Goal: Task Accomplishment & Management: Complete application form

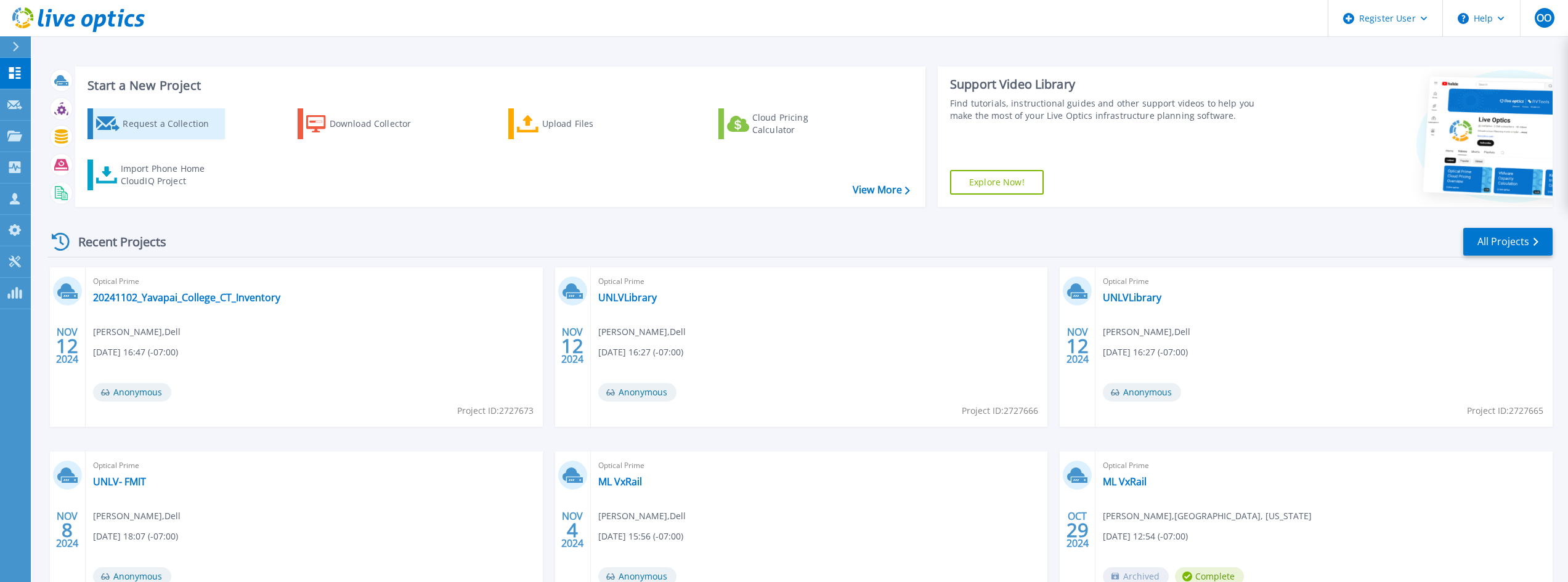
click at [147, 132] on div "Request a Collection" at bounding box center [172, 124] width 98 height 25
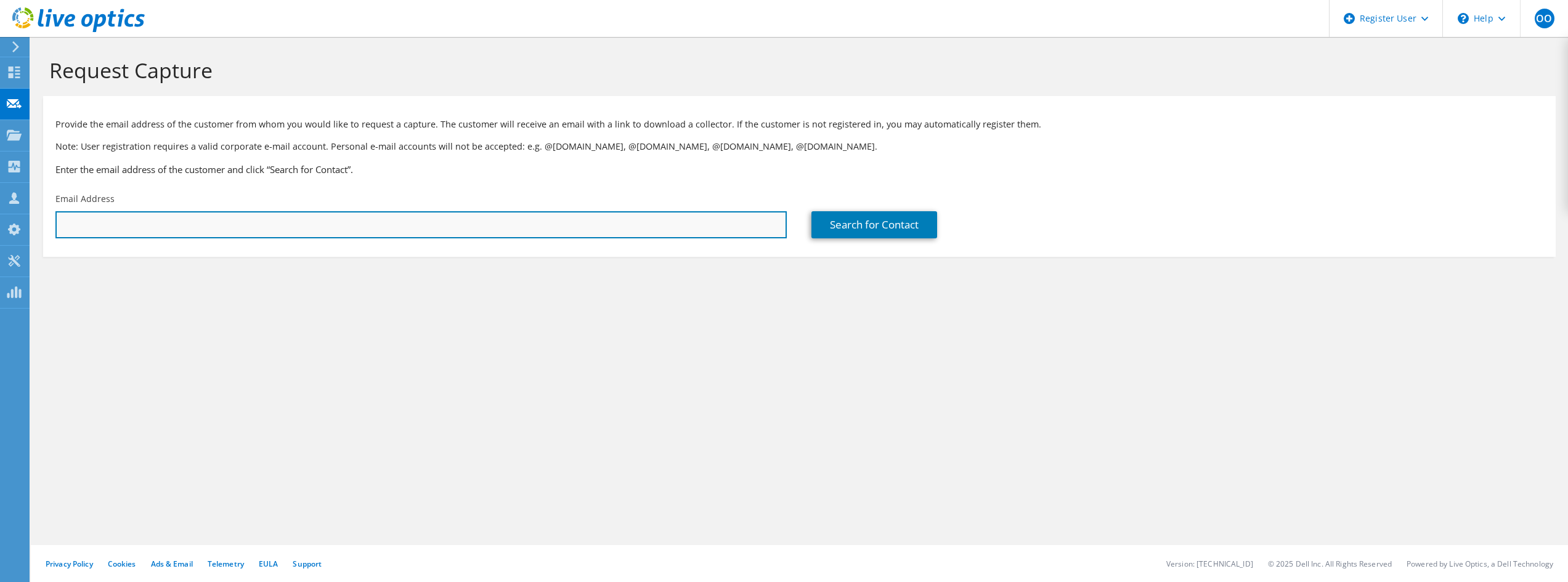
click at [322, 237] on input "text" at bounding box center [421, 225] width 731 height 27
click at [630, 223] on input "text" at bounding box center [421, 225] width 731 height 27
paste input "[EMAIL_ADDRESS][DOMAIN_NAME]"
type input "[EMAIL_ADDRESS][DOMAIN_NAME]"
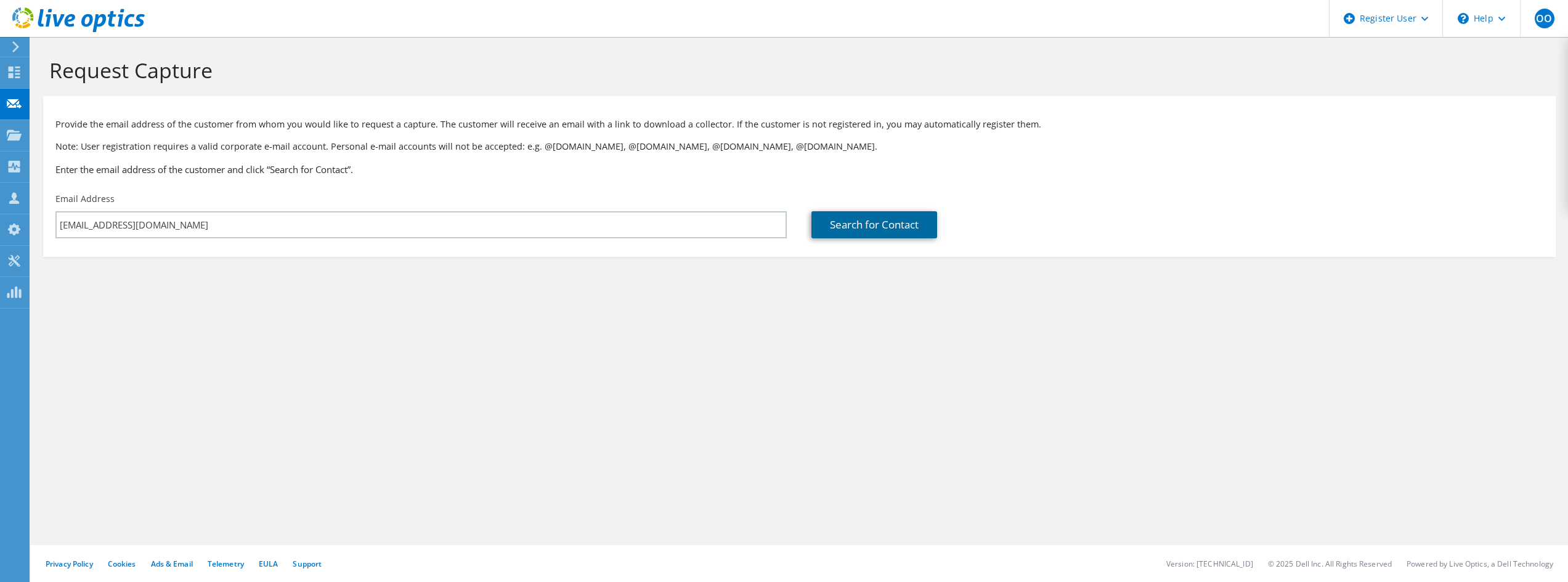
click at [863, 222] on link "Search for Contact" at bounding box center [874, 225] width 125 height 27
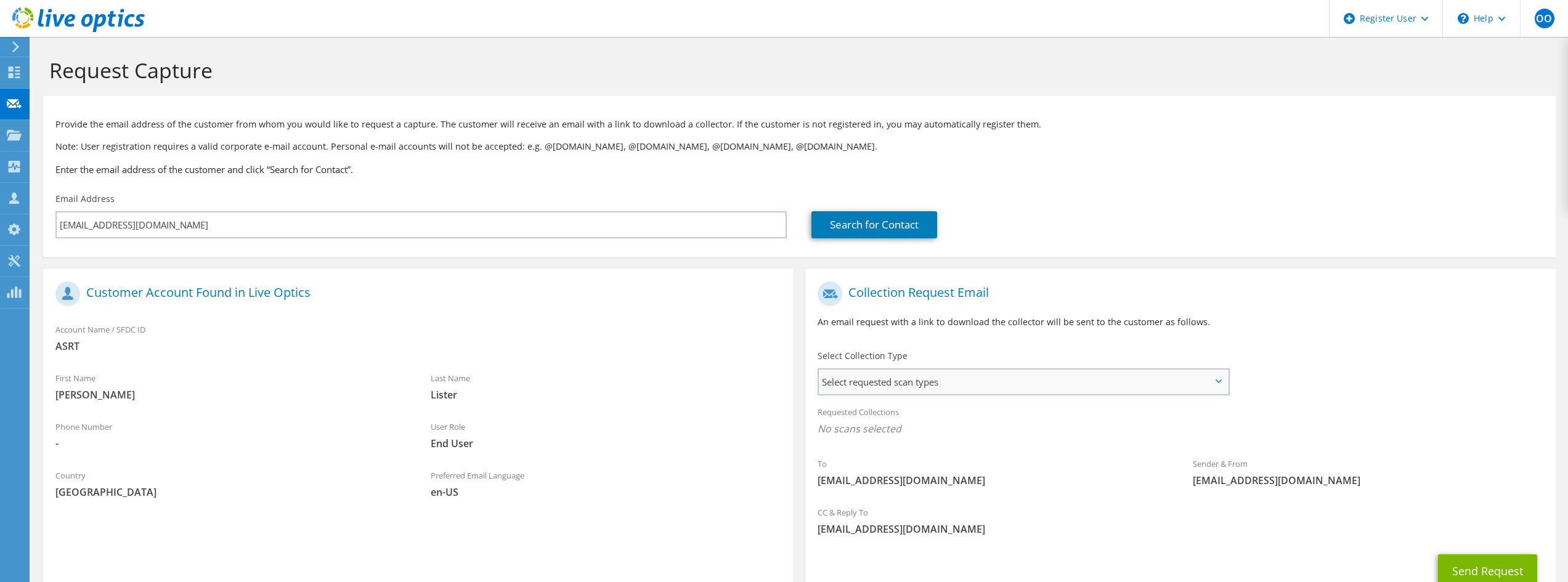
click at [943, 379] on span "Select requested scan types" at bounding box center [1022, 382] width 408 height 25
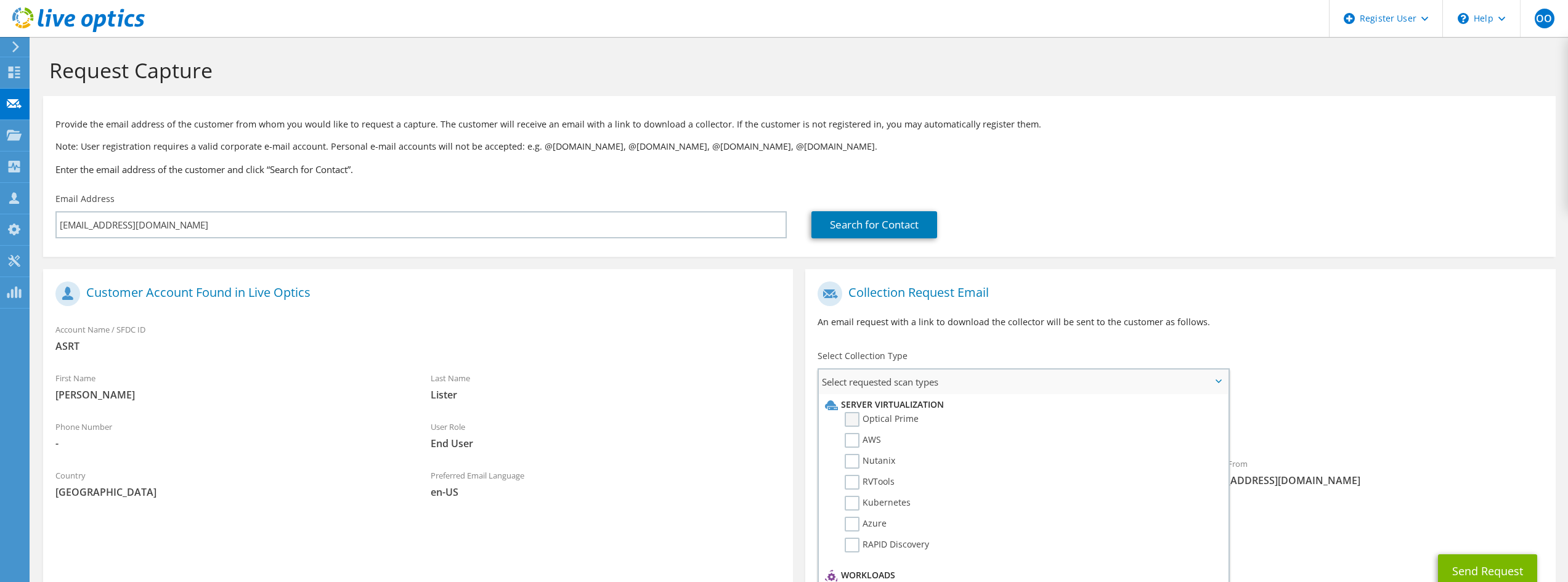
click at [893, 415] on label "Optical Prime" at bounding box center [882, 420] width 74 height 15
click at [0, 0] on input "Optical Prime" at bounding box center [0, 0] width 0 height 0
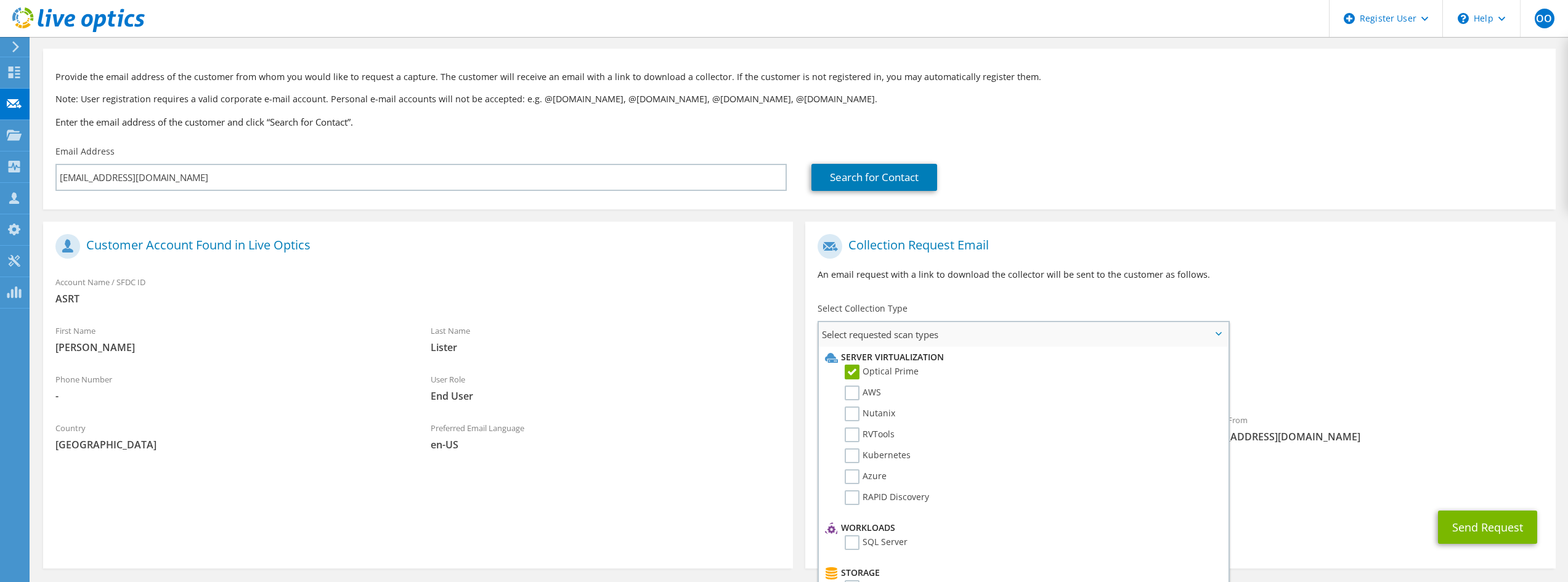
scroll to position [95, 0]
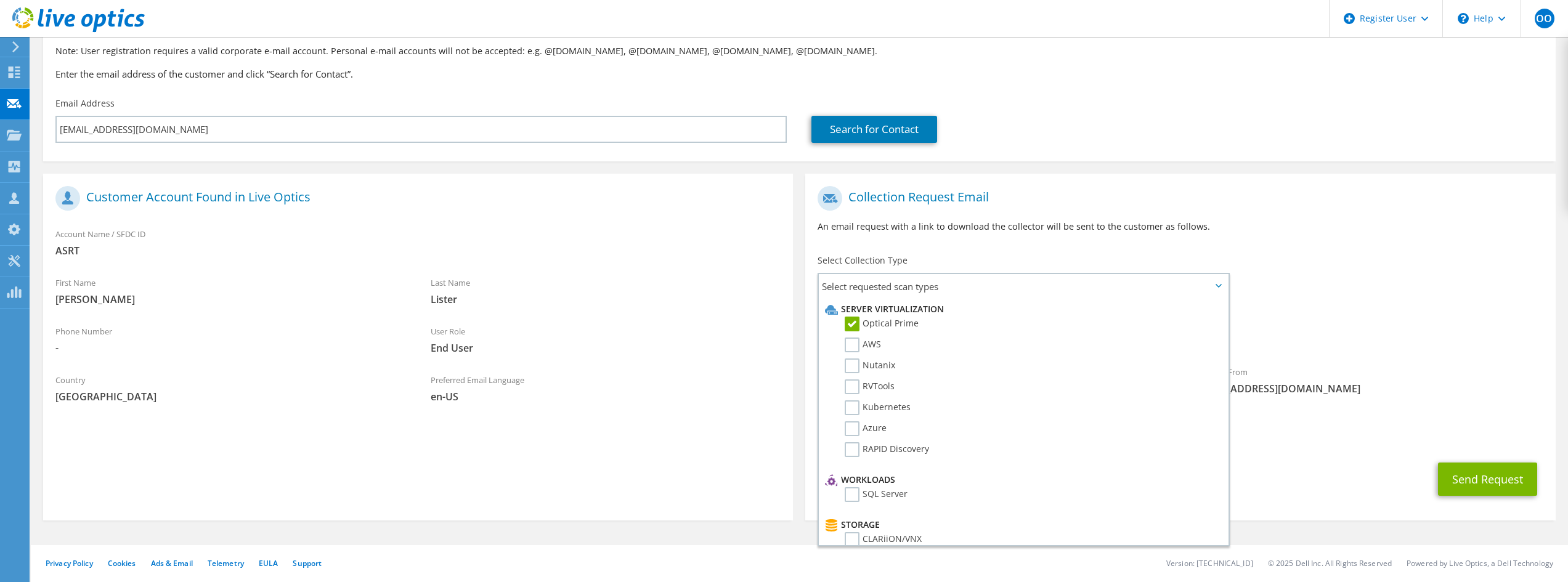
click at [1325, 276] on div "To [EMAIL_ADDRESS][DOMAIN_NAME] Sender & From [EMAIL_ADDRESS][DOMAIN_NAME]" at bounding box center [1180, 294] width 749 height 228
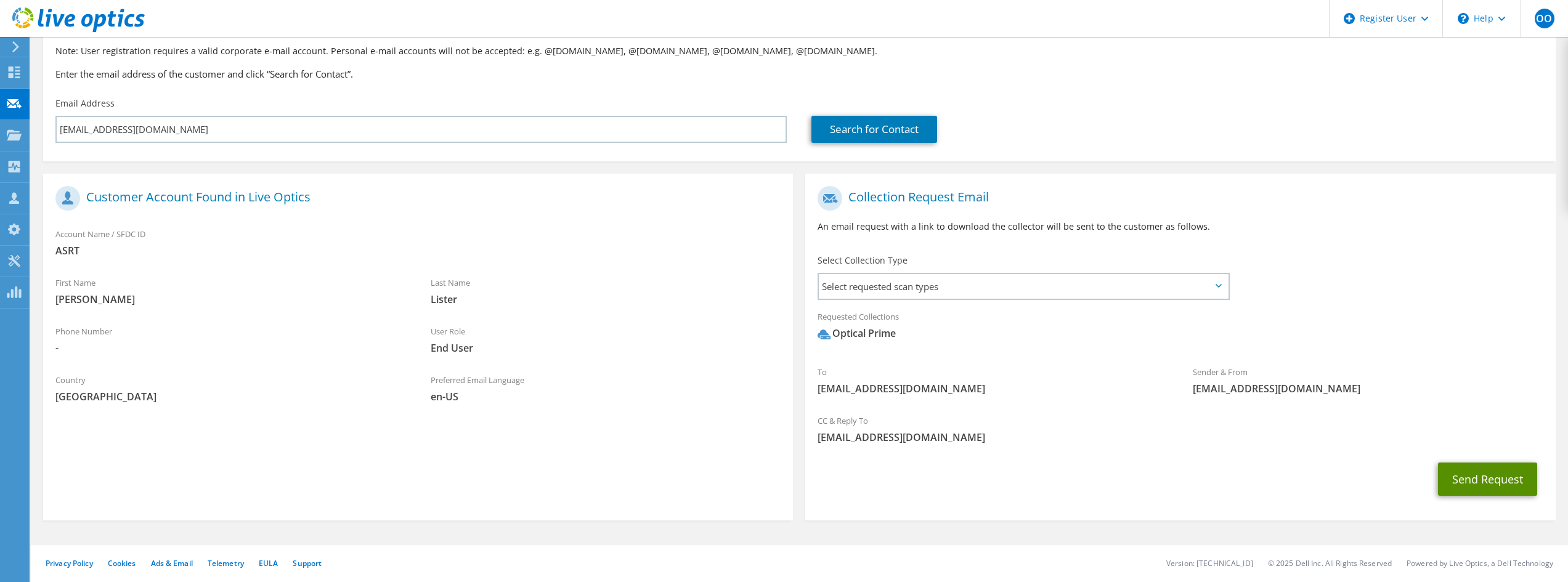
click at [1473, 468] on button "Send Request" at bounding box center [1487, 479] width 99 height 33
